Goal: Information Seeking & Learning: Learn about a topic

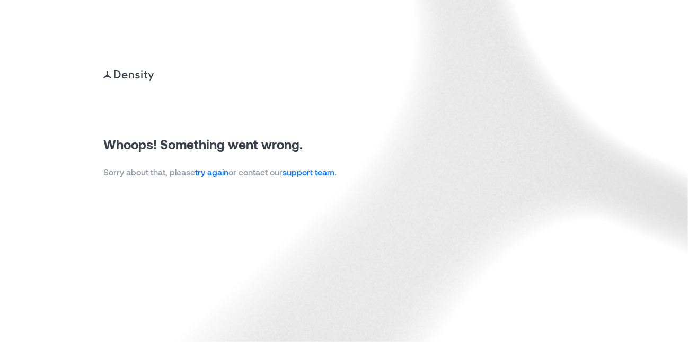
click at [209, 179] on img at bounding box center [344, 171] width 688 height 342
click at [208, 173] on link "try again" at bounding box center [211, 172] width 33 height 10
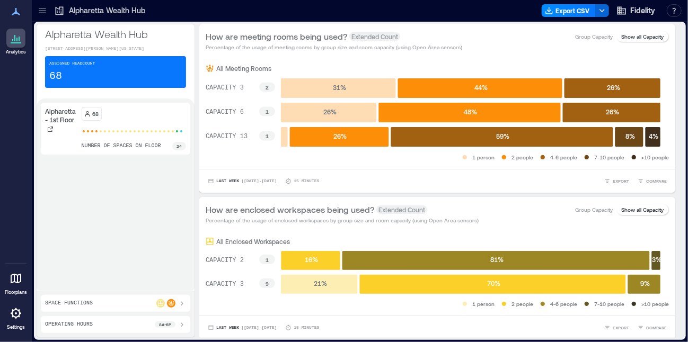
click at [39, 12] on icon at bounding box center [42, 10] width 11 height 11
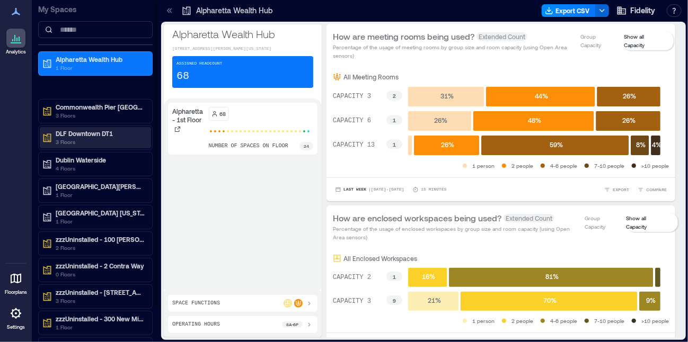
click at [95, 127] on div "DLF Downtown DT1 3 Floors" at bounding box center [95, 137] width 111 height 21
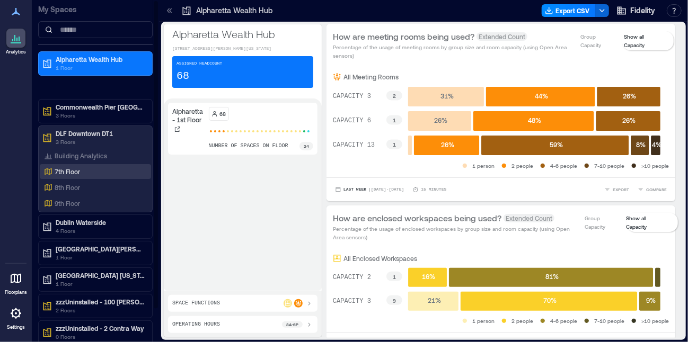
click at [78, 174] on p "7th Floor" at bounding box center [67, 171] width 25 height 8
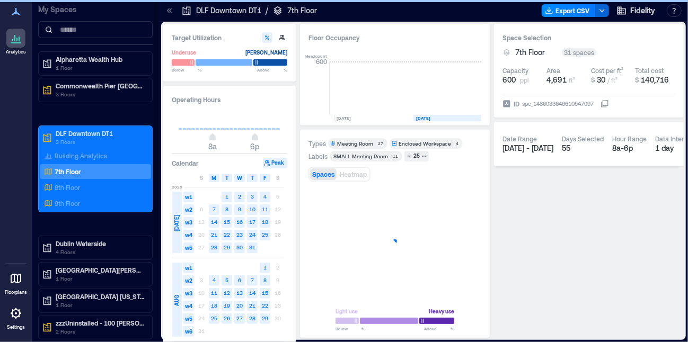
scroll to position [0, 109]
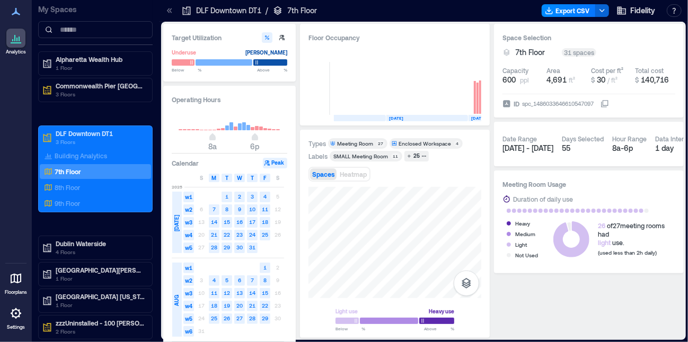
click at [483, 199] on div "Types Meeting Room 27 Enclosed Workspace 4 Labels SMALL Meeting Room​ 11 25 Spa…" at bounding box center [395, 234] width 190 height 208
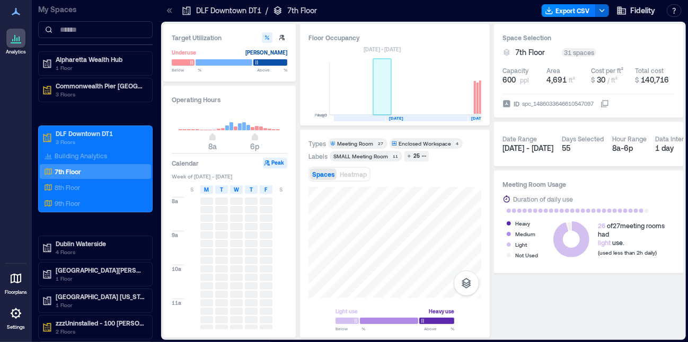
click at [383, 95] on div "Floor Occupancy Peak 0 Avg 0 JUN, 2025 JUL, 2025 AUG, 2025 SEP, 2025 Jul 27 - A…" at bounding box center [395, 181] width 190 height 314
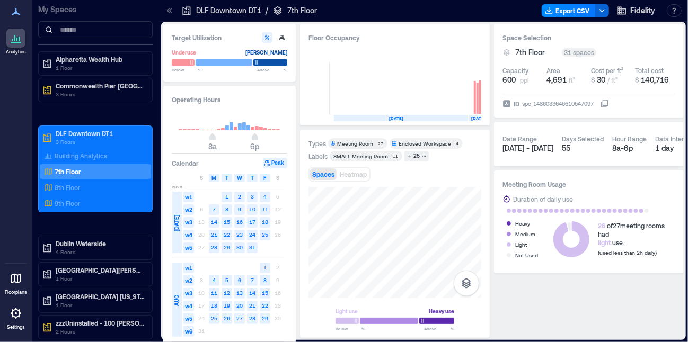
click at [478, 275] on div at bounding box center [394, 242] width 173 height 111
click at [68, 191] on div "8th Floor" at bounding box center [93, 187] width 103 height 11
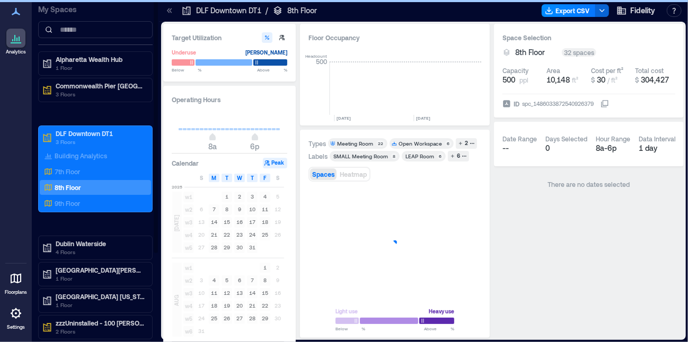
scroll to position [0, 138]
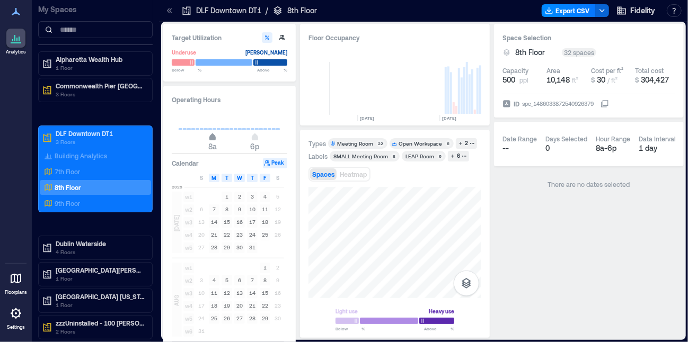
type input "*"
click at [217, 141] on span "9a" at bounding box center [216, 146] width 9 height 11
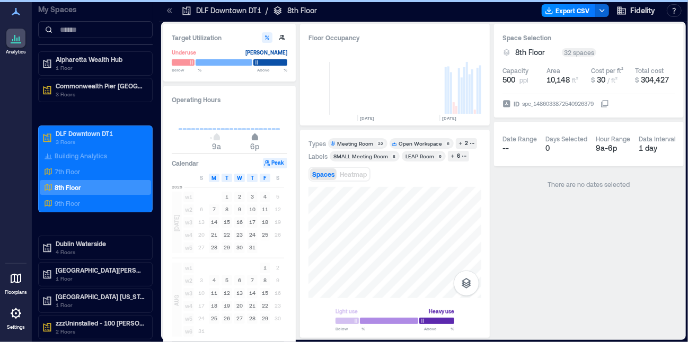
type input "**"
click at [248, 138] on span "5p" at bounding box center [250, 138] width 6 height 4
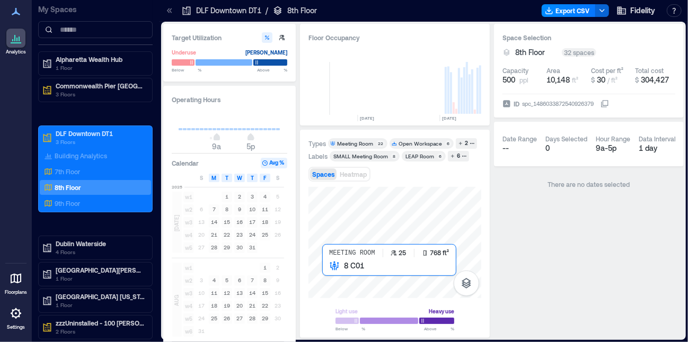
click at [332, 272] on div at bounding box center [394, 242] width 173 height 111
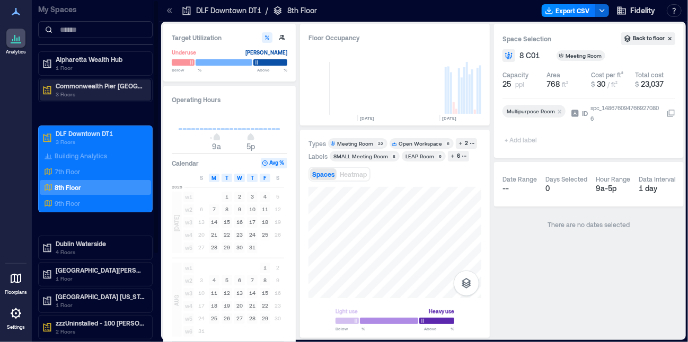
click at [45, 96] on div "Commonwealth Pier Boston 3 Floors" at bounding box center [93, 90] width 103 height 17
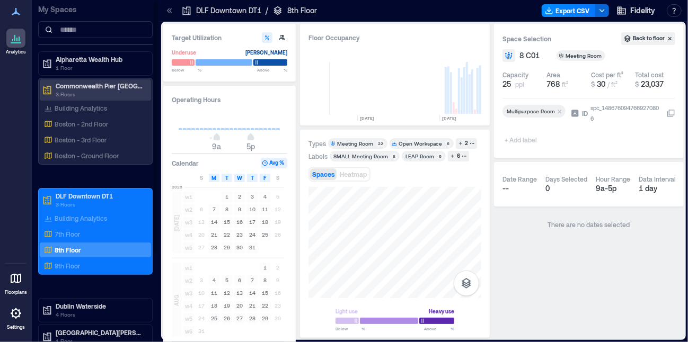
click at [46, 90] on icon at bounding box center [47, 90] width 11 height 11
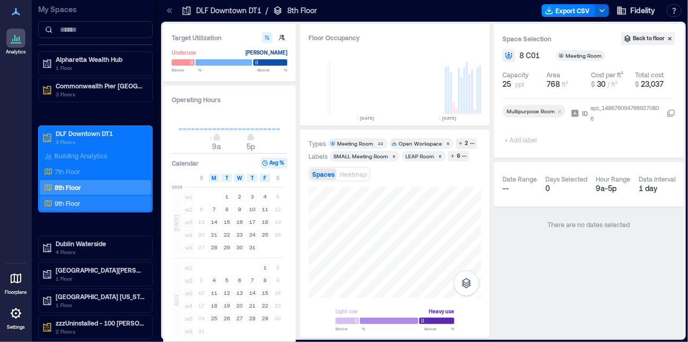
click at [82, 205] on div "9th Floor" at bounding box center [93, 203] width 103 height 11
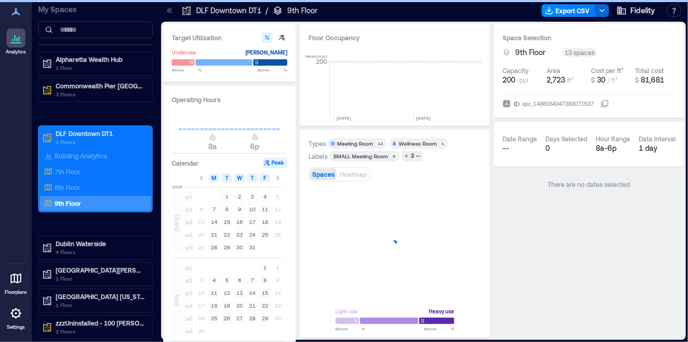
scroll to position [0, 138]
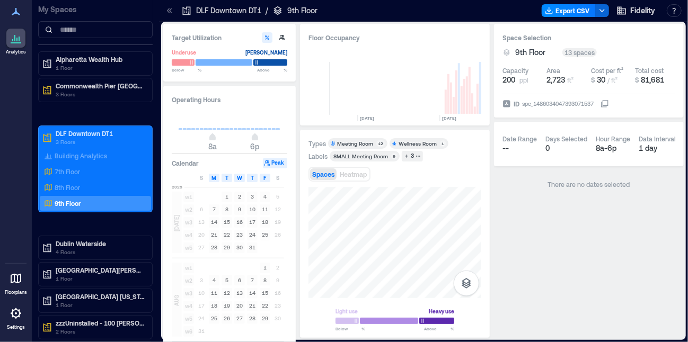
click at [186, 130] on div "Target Utilization Underuse Critical mass Below ** % Above ** % Operating Hours…" at bounding box center [423, 181] width 520 height 314
click at [246, 139] on div "Target Utilization Underuse Critical mass Below ** % Above ** % Operating Hours…" at bounding box center [423, 181] width 520 height 314
click at [394, 179] on div "Types Meeting Room 12 Wellness Room 1 Labels SMALL Meeting Room​ 9 3 Spaces Hea…" at bounding box center [394, 234] width 173 height 192
click at [541, 225] on div "Target Utilization Underuse Critical mass Below ** % Above ** % Operating Hours…" at bounding box center [423, 181] width 520 height 314
click at [354, 322] on div "Light use Heavy use Below ** % Above ** %" at bounding box center [394, 258] width 173 height 143
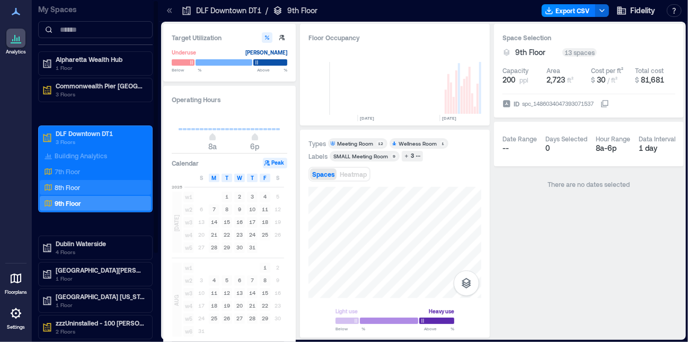
click at [69, 185] on p "8th Floor" at bounding box center [67, 187] width 25 height 8
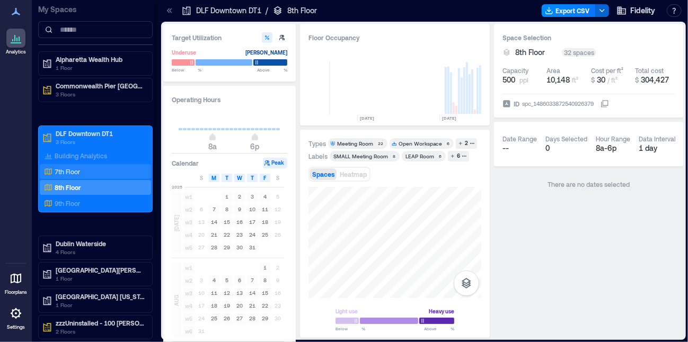
click at [73, 174] on p "7th Floor" at bounding box center [67, 171] width 25 height 8
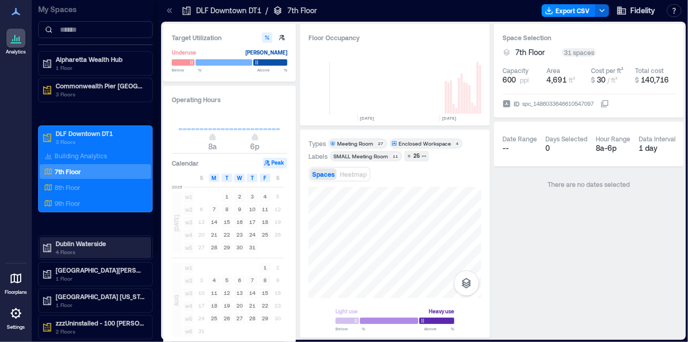
click at [70, 245] on p "Dublin Waterside" at bounding box center [100, 243] width 89 height 8
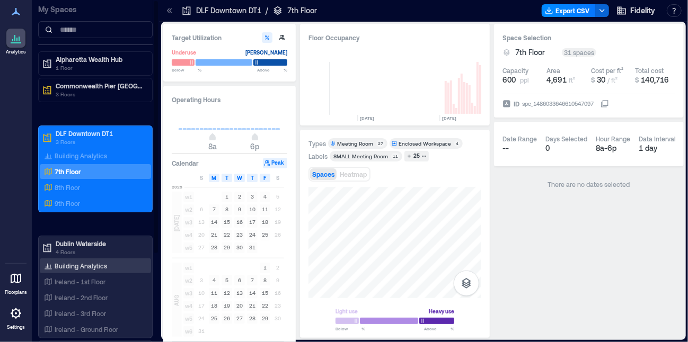
click at [87, 267] on p "Building Analytics" at bounding box center [81, 266] width 52 height 8
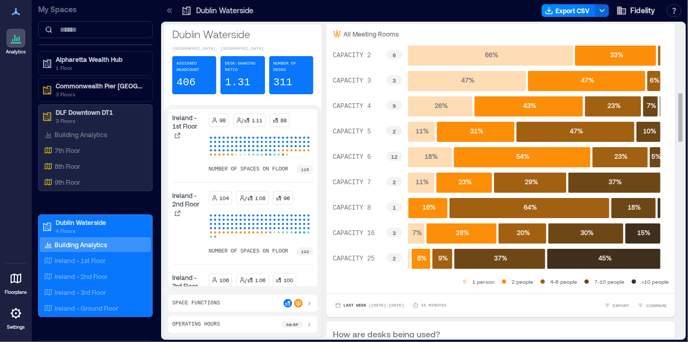
scroll to position [477, 0]
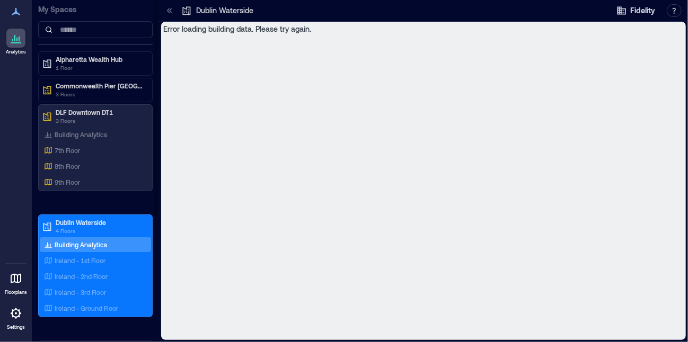
click at [93, 237] on div "Building Analytics" at bounding box center [95, 244] width 111 height 15
